Goal: Task Accomplishment & Management: Complete application form

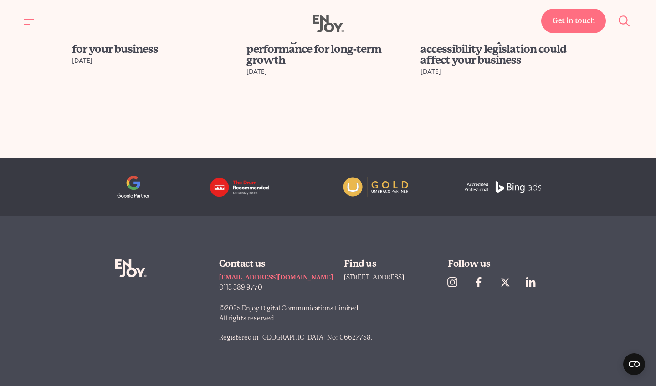
scroll to position [3564, 0]
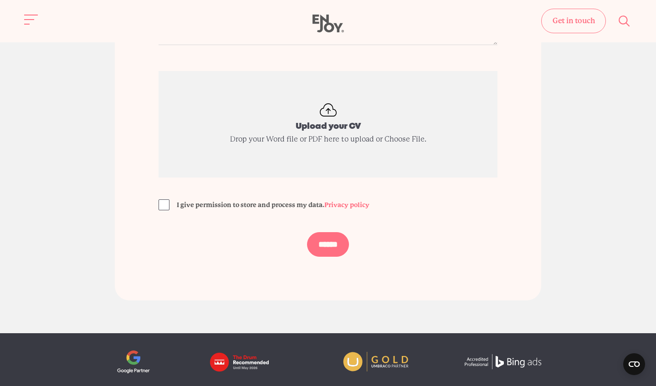
scroll to position [2388, 0]
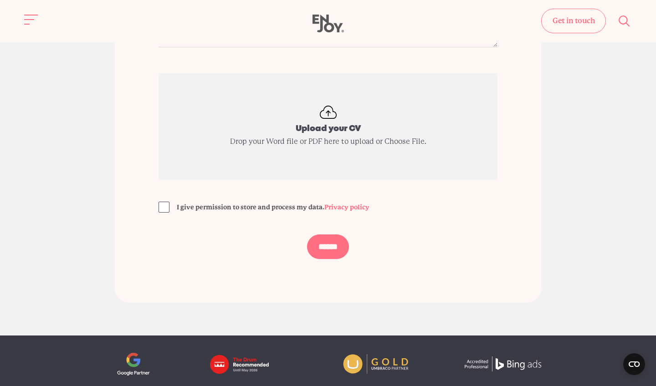
drag, startPoint x: 443, startPoint y: 125, endPoint x: 408, endPoint y: -24, distance: 152.4
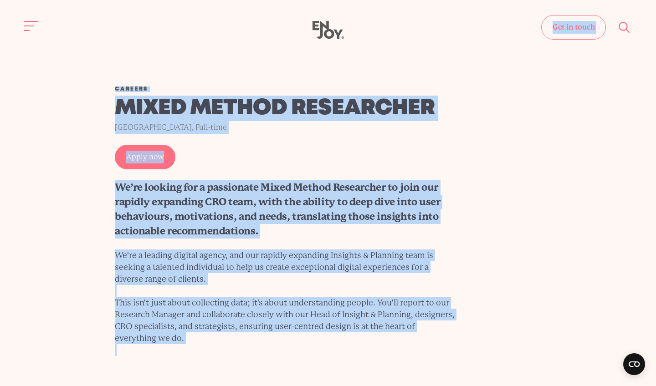
scroll to position [0, 0]
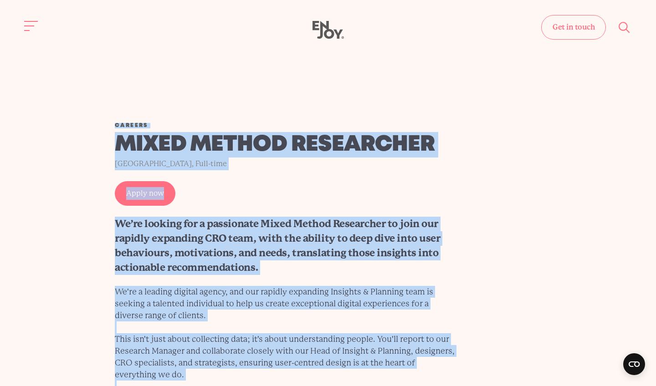
drag, startPoint x: 343, startPoint y: 191, endPoint x: 163, endPoint y: 112, distance: 195.9
copy main "Careers Mixed Method Researcher Leeds, Full-time Apply now We’re looking for a …"
click at [378, 193] on div "Careers Mixed Method Researcher [GEOGRAPHIC_DATA], Full-time Apply now We’re lo…" at bounding box center [328, 258] width 470 height 270
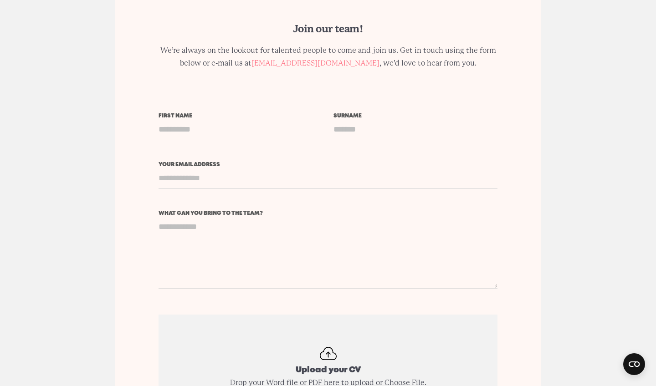
scroll to position [2148, 0]
drag, startPoint x: 155, startPoint y: 188, endPoint x: 265, endPoint y: 186, distance: 110.2
click at [265, 186] on div "Join our team! We’re always on the lookout for talented people to come and join…" at bounding box center [328, 261] width 426 height 566
copy label "What can you bring to the team?"
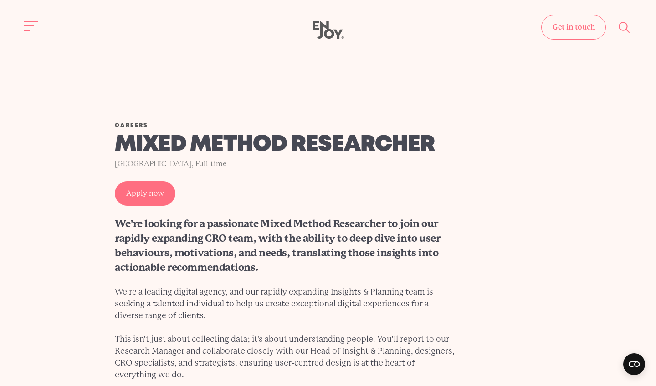
scroll to position [0, 0]
click at [565, 39] on link "Get in touch" at bounding box center [573, 27] width 65 height 25
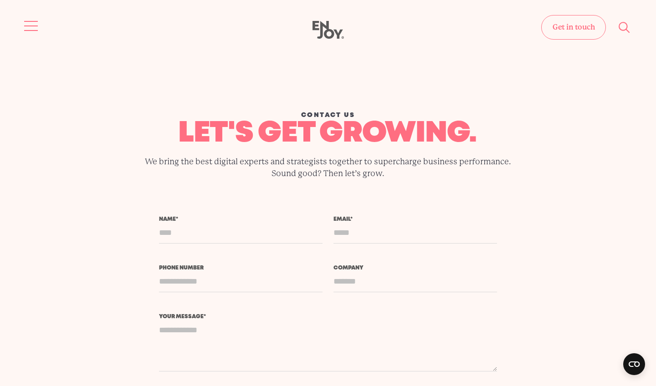
click at [28, 22] on button "Site navigation" at bounding box center [31, 25] width 19 height 19
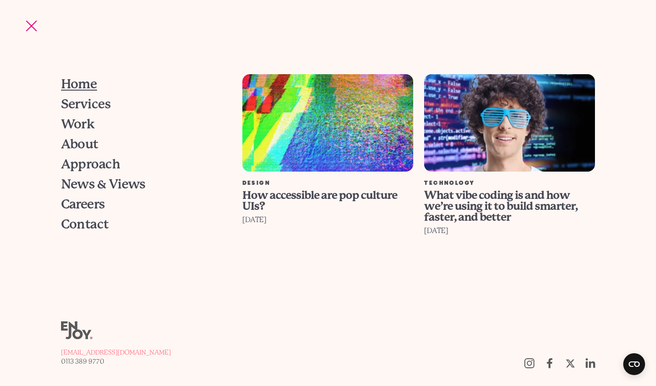
click at [92, 85] on span "Home" at bounding box center [79, 84] width 36 height 13
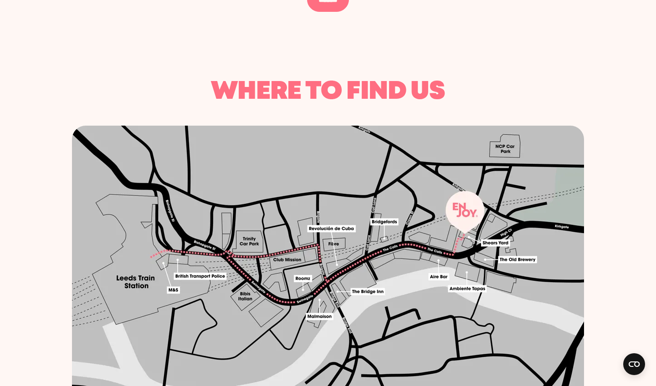
scroll to position [524, 0]
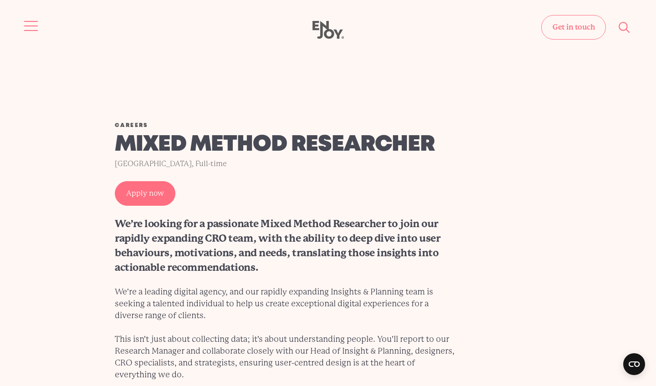
click at [28, 22] on button "Site navigation" at bounding box center [31, 25] width 19 height 19
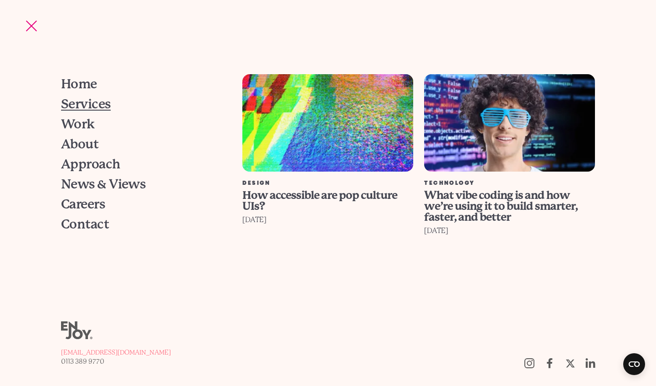
click at [96, 102] on span "Services" at bounding box center [86, 104] width 50 height 13
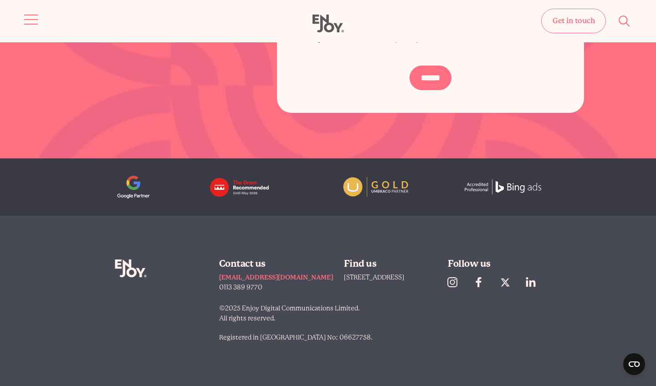
scroll to position [1311, 0]
click at [30, 20] on button "Site navigation" at bounding box center [31, 19] width 19 height 19
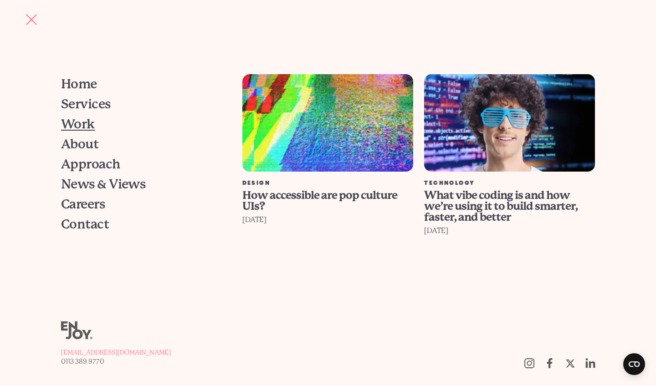
click at [82, 126] on span "Work" at bounding box center [78, 124] width 34 height 13
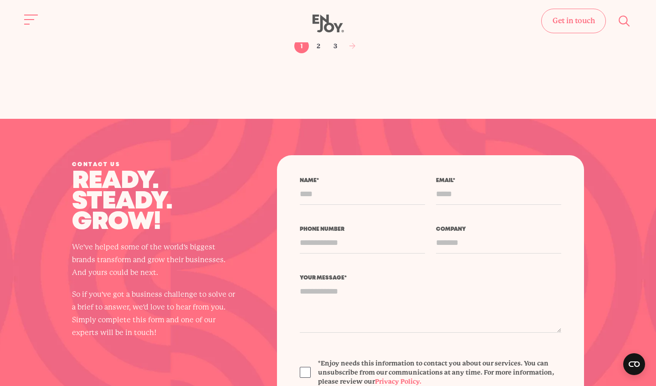
scroll to position [1542, 0]
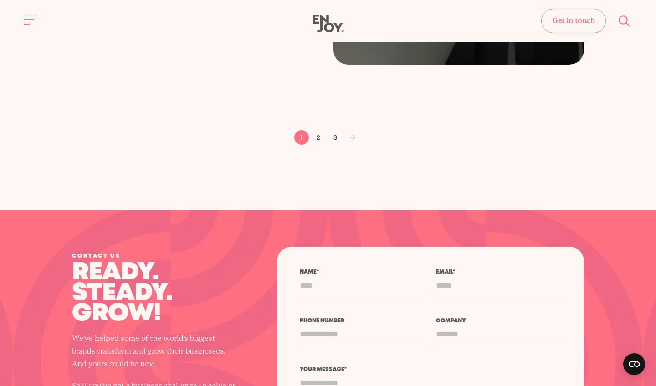
click at [43, 16] on div "Get in touch Home Services Work About" at bounding box center [328, 24] width 656 height 19
click at [30, 19] on span "Site navigation" at bounding box center [31, 19] width 14 height 1
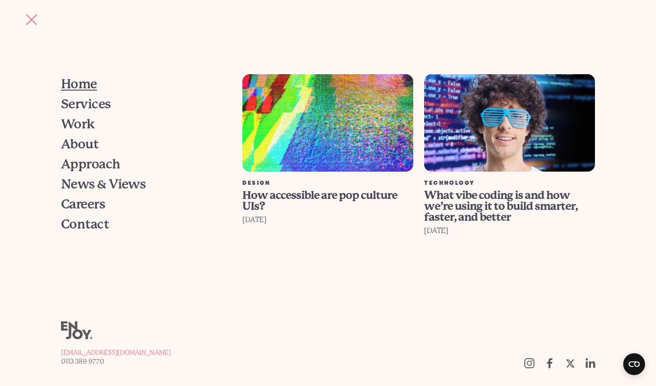
click at [67, 79] on span "Home" at bounding box center [79, 84] width 36 height 13
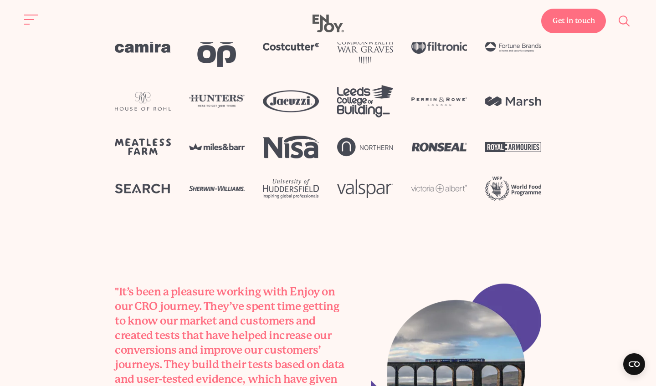
scroll to position [2365, 0]
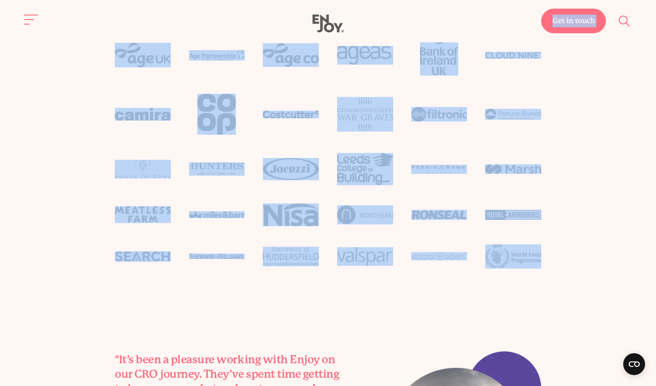
drag, startPoint x: 550, startPoint y: 258, endPoint x: 123, endPoint y: 37, distance: 480.6
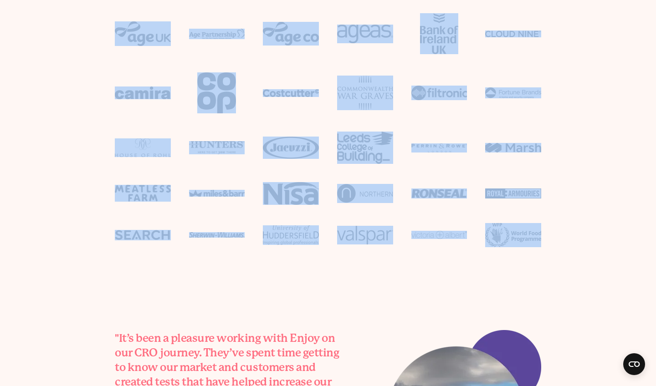
copy body "Get in touch Home Services Work About Approach News & Views Careers Contact Des…"
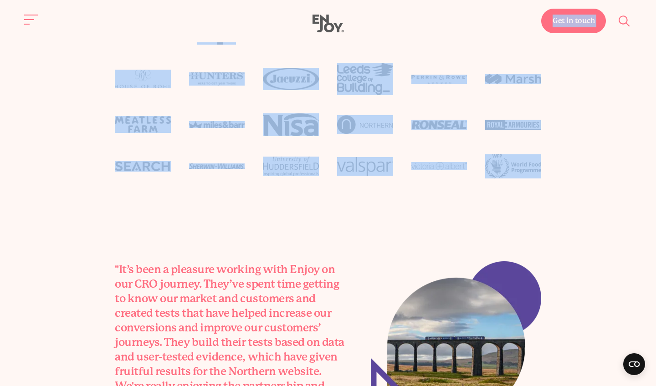
scroll to position [2447, 0]
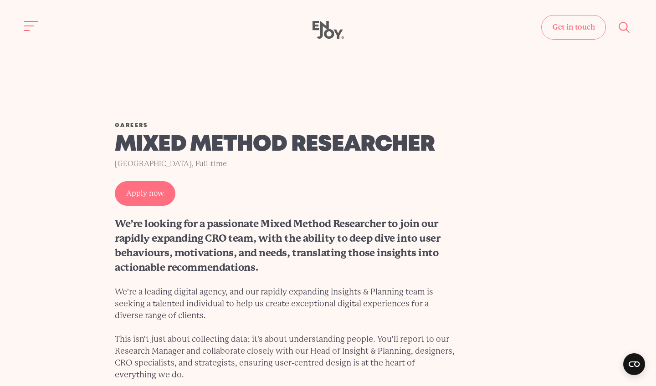
click at [149, 208] on div "Careers Mixed Method Researcher [GEOGRAPHIC_DATA], Full-time Apply now We’re lo…" at bounding box center [328, 258] width 470 height 270
click at [151, 192] on link "Apply now" at bounding box center [145, 193] width 61 height 25
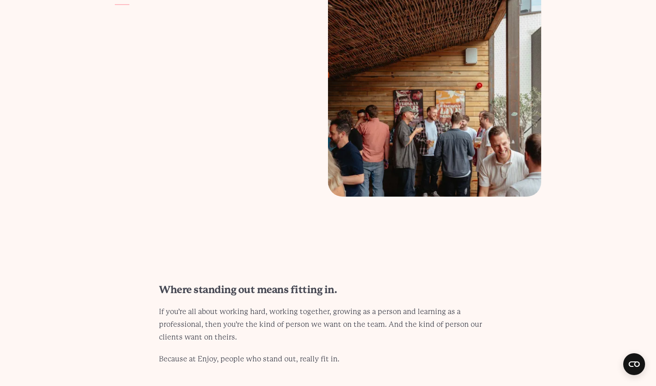
scroll to position [2090, 0]
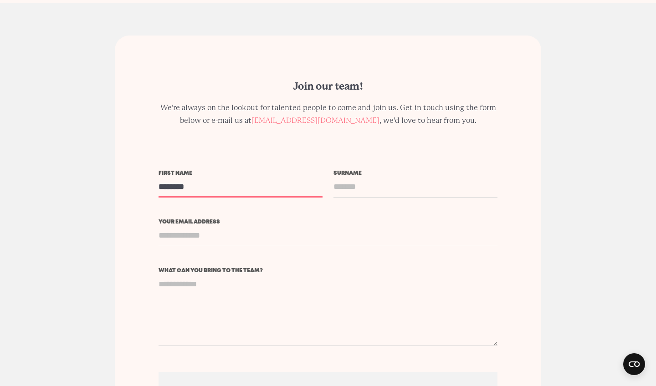
type input "********"
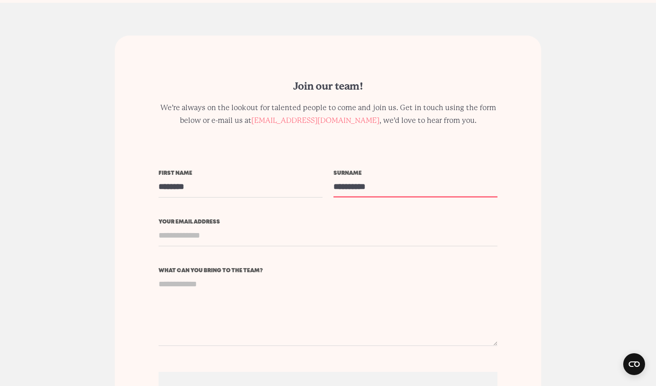
type input "**********"
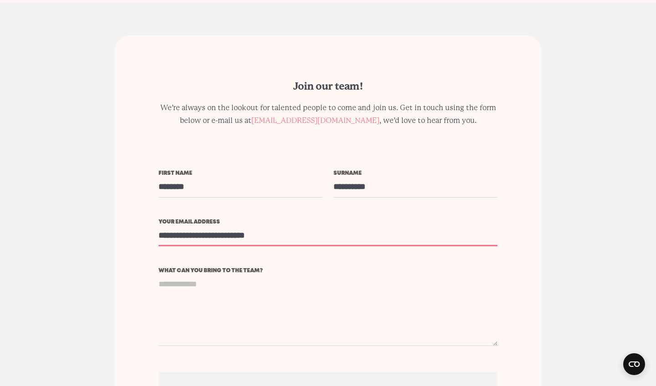
type input "**********"
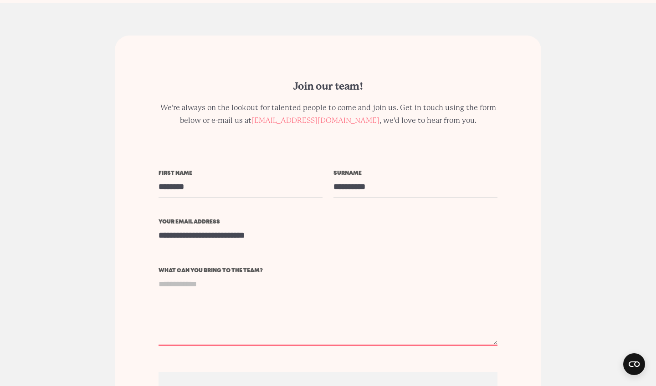
click at [229, 274] on textarea "What can you bring to the team?" at bounding box center [327, 310] width 339 height 72
paste textarea "**********"
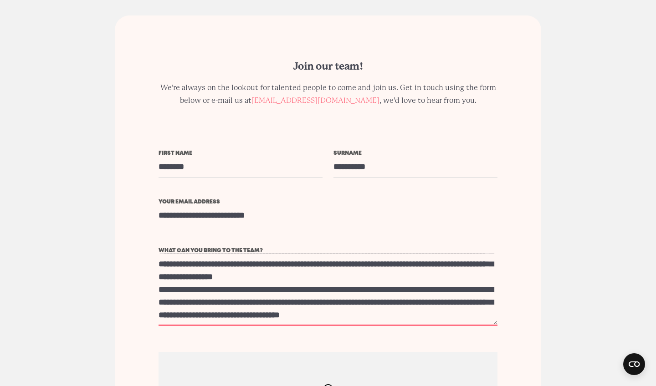
scroll to position [178, 0]
click at [392, 263] on textarea "What can you bring to the team?" at bounding box center [327, 290] width 339 height 72
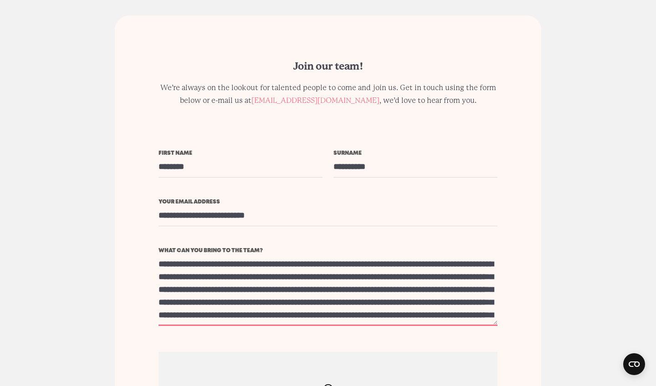
scroll to position [0, 0]
click at [353, 279] on textarea "What can you bring to the team?" at bounding box center [327, 290] width 339 height 72
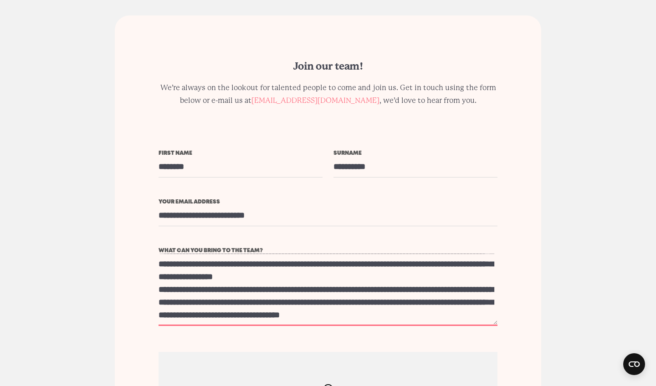
scroll to position [138, 0]
click at [244, 266] on textarea "What can you bring to the team?" at bounding box center [327, 290] width 339 height 72
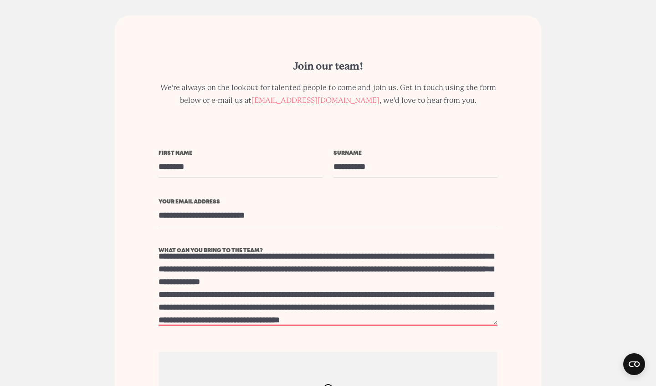
click at [204, 285] on textarea "What can you bring to the team?" at bounding box center [327, 290] width 339 height 72
click at [265, 267] on textarea "What can you bring to the team?" at bounding box center [327, 290] width 339 height 72
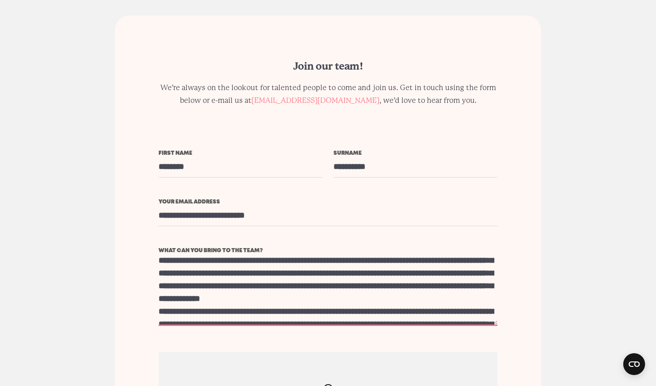
scroll to position [103, 0]
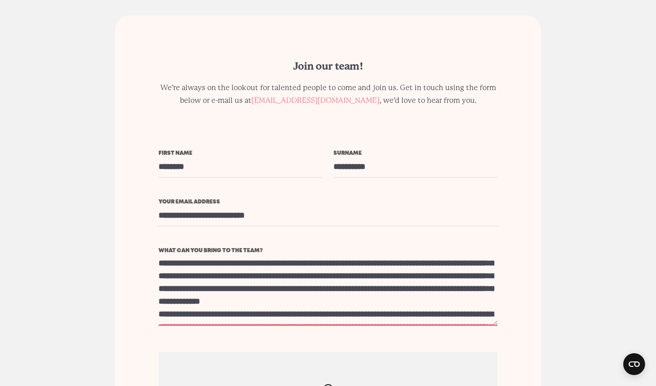
click at [336, 268] on textarea "What can you bring to the team?" at bounding box center [327, 290] width 339 height 72
click at [350, 268] on textarea "What can you bring to the team?" at bounding box center [327, 290] width 339 height 72
click at [281, 280] on textarea "What can you bring to the team?" at bounding box center [327, 290] width 339 height 72
click at [321, 278] on textarea "What can you bring to the team?" at bounding box center [327, 290] width 339 height 72
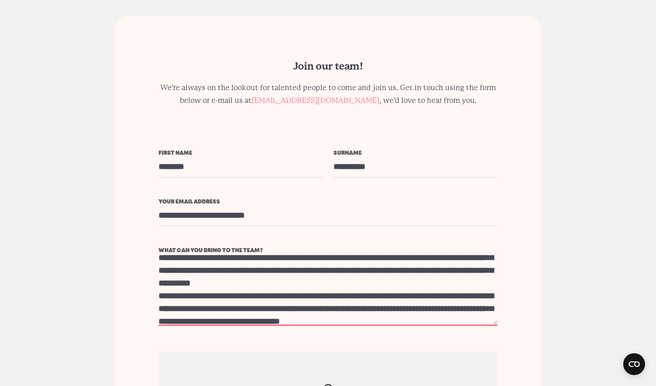
scroll to position [122, 0]
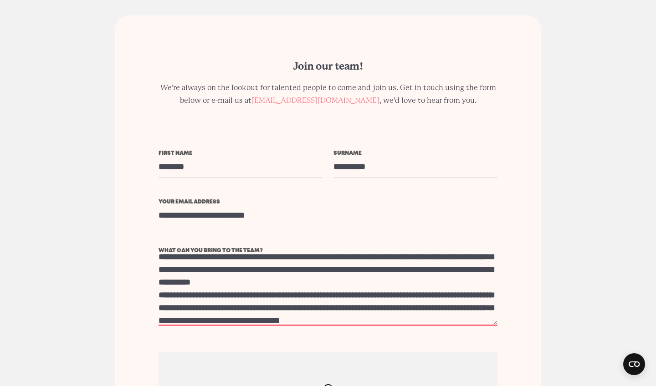
click at [338, 268] on textarea "What can you bring to the team?" at bounding box center [327, 290] width 339 height 72
click at [354, 266] on textarea "What can you bring to the team?" at bounding box center [327, 290] width 339 height 72
click at [330, 267] on textarea "What can you bring to the team?" at bounding box center [327, 290] width 339 height 72
click at [343, 263] on textarea "What can you bring to the team?" at bounding box center [327, 290] width 339 height 72
click at [325, 267] on textarea "What can you bring to the team?" at bounding box center [327, 290] width 339 height 72
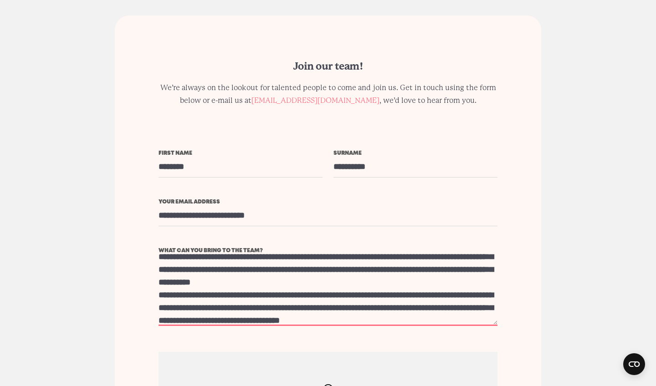
click at [336, 272] on textarea "What can you bring to the team?" at bounding box center [327, 290] width 339 height 72
click at [350, 275] on textarea "What can you bring to the team?" at bounding box center [327, 290] width 339 height 72
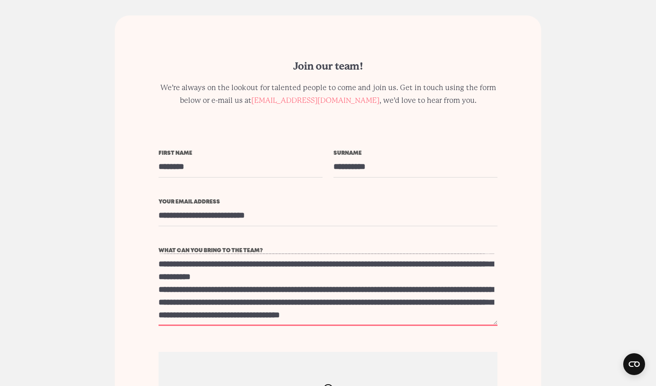
scroll to position [173, 0]
click at [377, 254] on textarea "What can you bring to the team?" at bounding box center [327, 290] width 339 height 72
click at [392, 257] on textarea "What can you bring to the team?" at bounding box center [327, 290] width 339 height 72
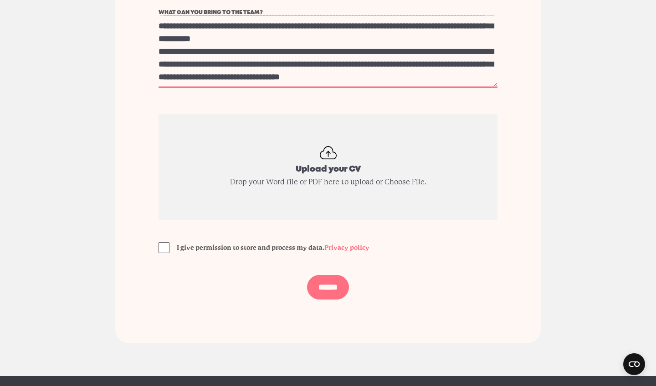
scroll to position [2351, 0]
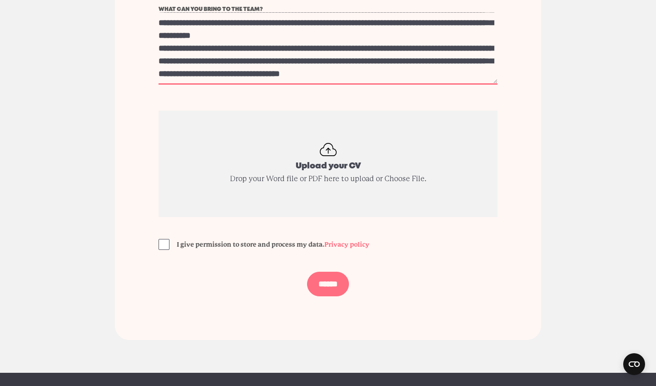
type textarea "**********"
click at [291, 240] on span "I give permission to store and process my data. Privacy policy" at bounding box center [273, 244] width 193 height 9
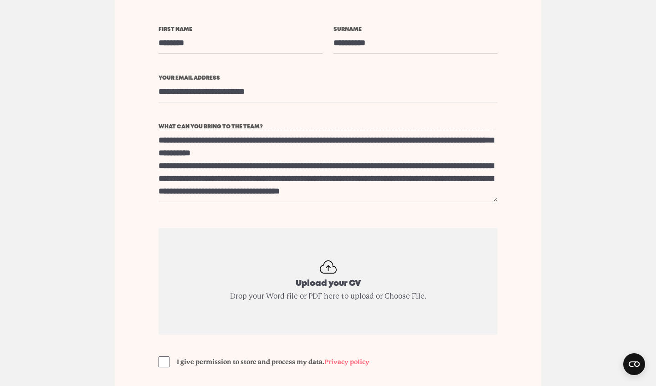
scroll to position [2264, 0]
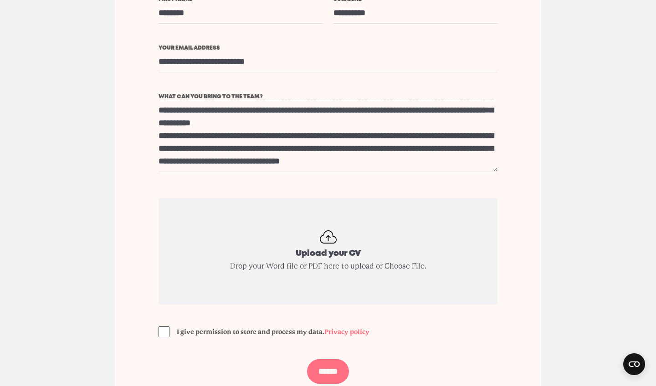
click at [315, 219] on input "Upload your CV" at bounding box center [327, 251] width 339 height 107
type input "**********"
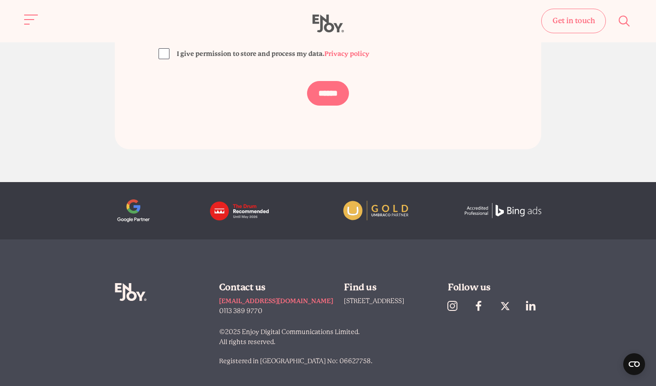
scroll to position [2541, 0]
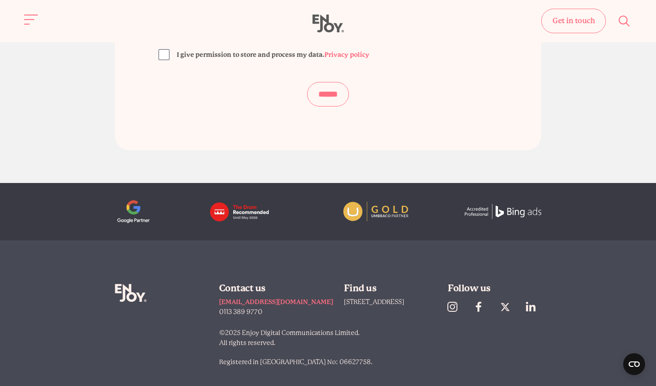
click at [330, 82] on input "******" at bounding box center [328, 94] width 42 height 25
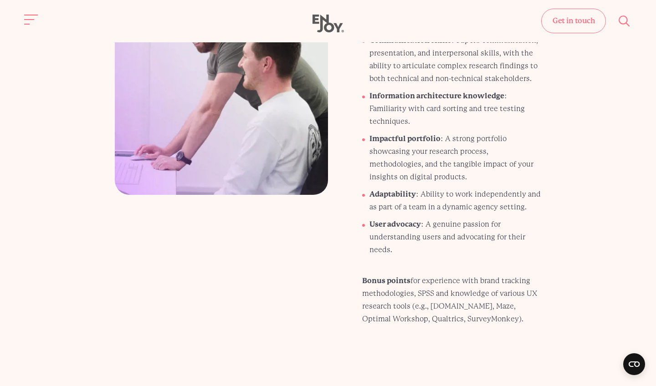
scroll to position [1238, 0]
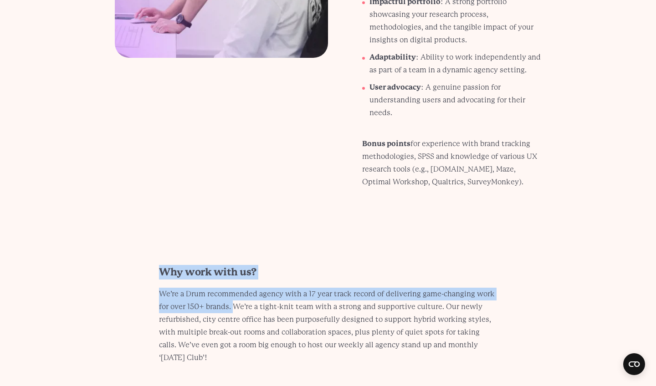
drag, startPoint x: 162, startPoint y: 244, endPoint x: 234, endPoint y: 283, distance: 81.9
click at [234, 283] on div "Why work with us? We’re a Drum recommended agency with a 17 year track record o…" at bounding box center [328, 314] width 382 height 99
copy div "Why work with us? We’re a Drum recommended agency with a 17 year track record o…"
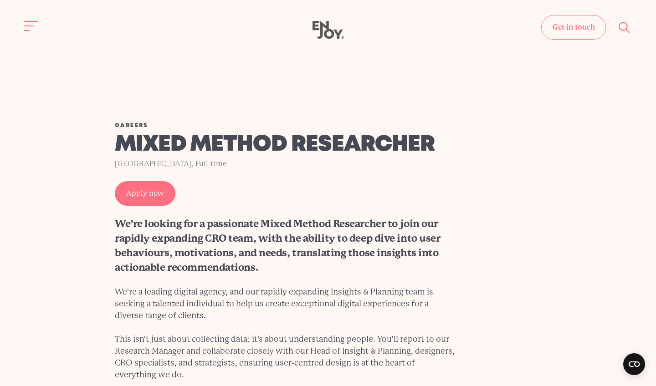
scroll to position [0, 0]
click at [29, 21] on button "Site navigation" at bounding box center [31, 25] width 19 height 19
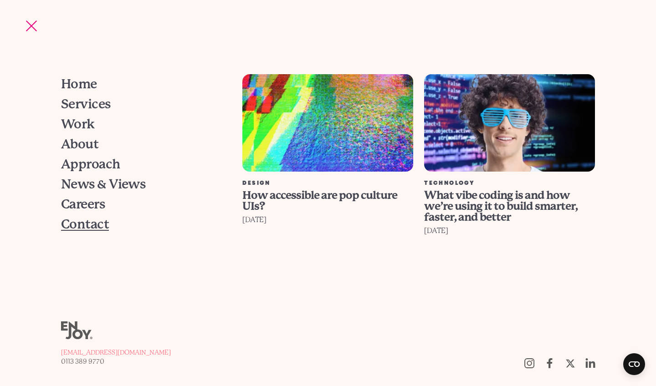
click at [92, 223] on span "Contact" at bounding box center [85, 224] width 48 height 13
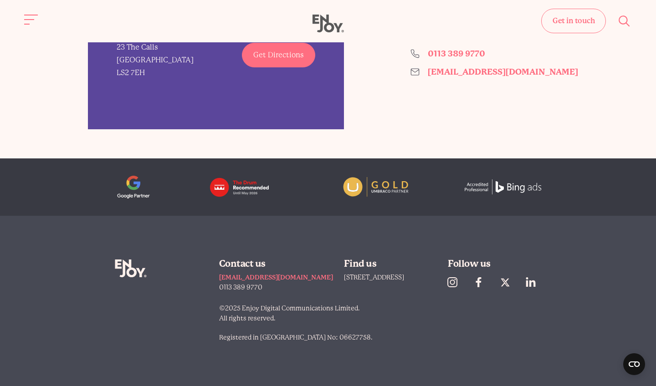
scroll to position [870, 0]
